Goal: Task Accomplishment & Management: Manage account settings

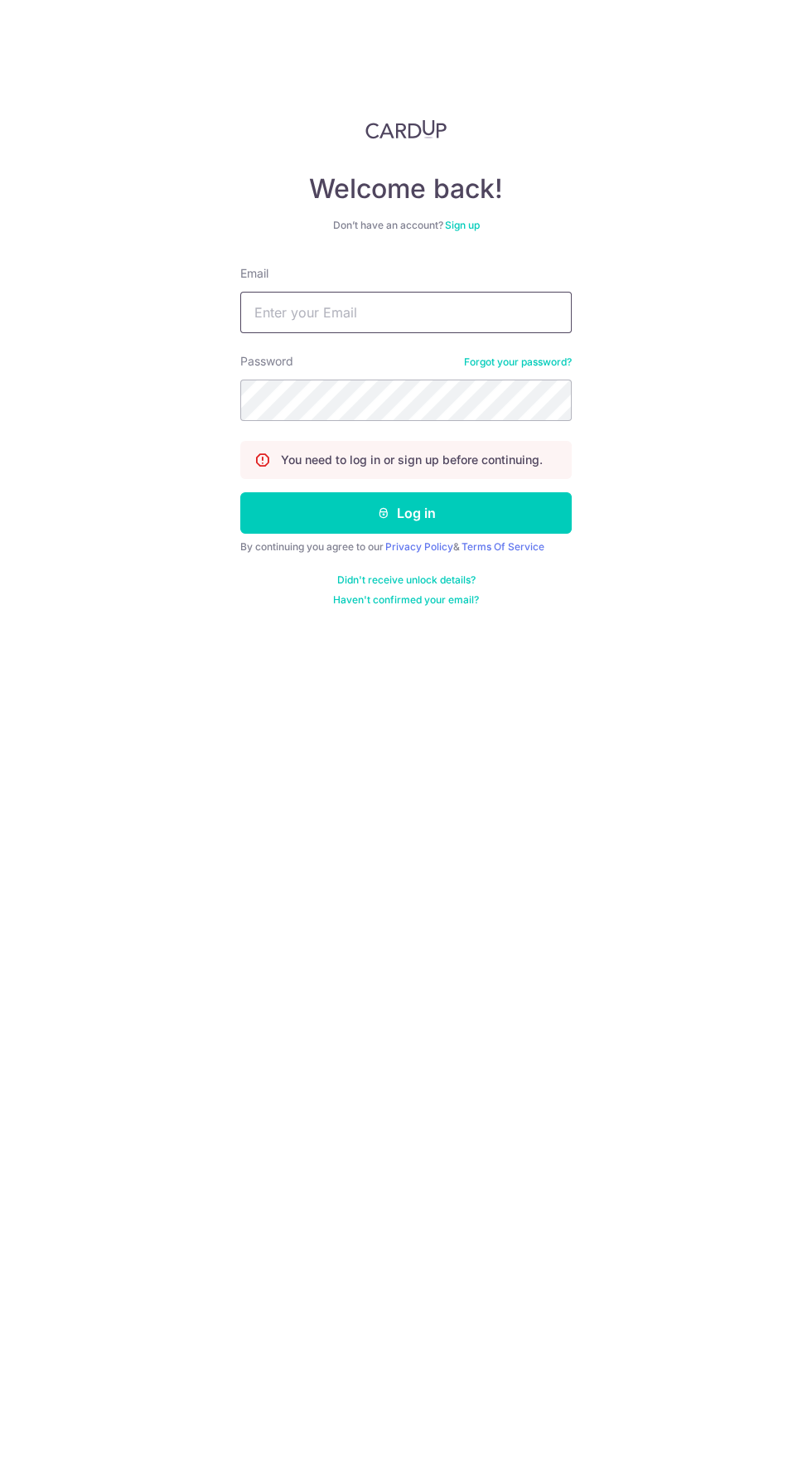
click at [473, 314] on input "Email" at bounding box center [406, 313] width 331 height 41
type input "[EMAIL_ADDRESS][DOMAIN_NAME]"
click at [240, 492] on button "Log in" at bounding box center [406, 513] width 331 height 41
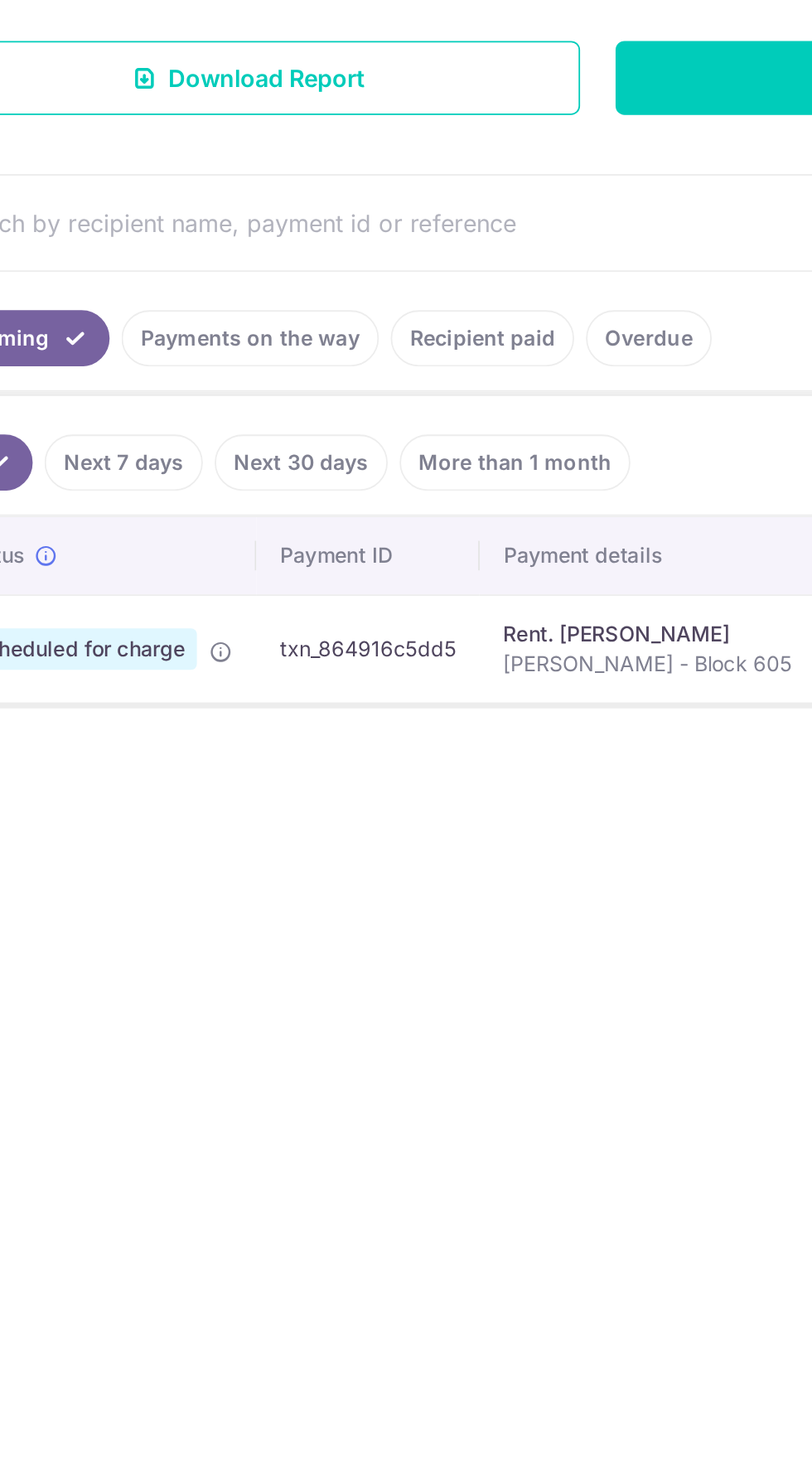
click at [344, 528] on link "Recipient paid" at bounding box center [353, 525] width 103 height 31
